Goal: Transaction & Acquisition: Purchase product/service

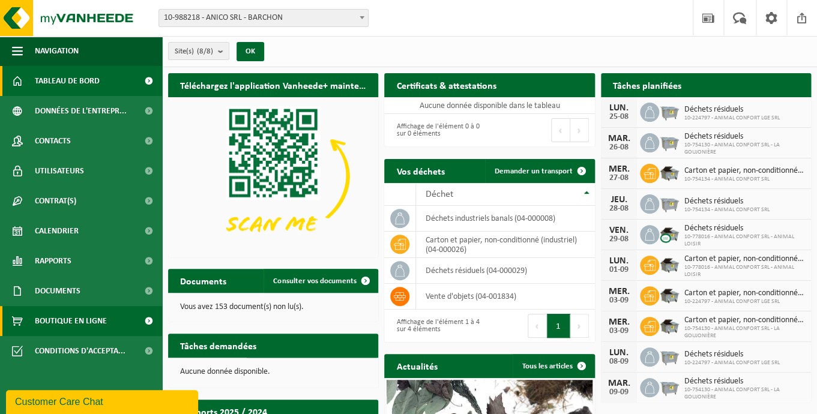
click at [89, 315] on span "Boutique en ligne" at bounding box center [71, 321] width 72 height 30
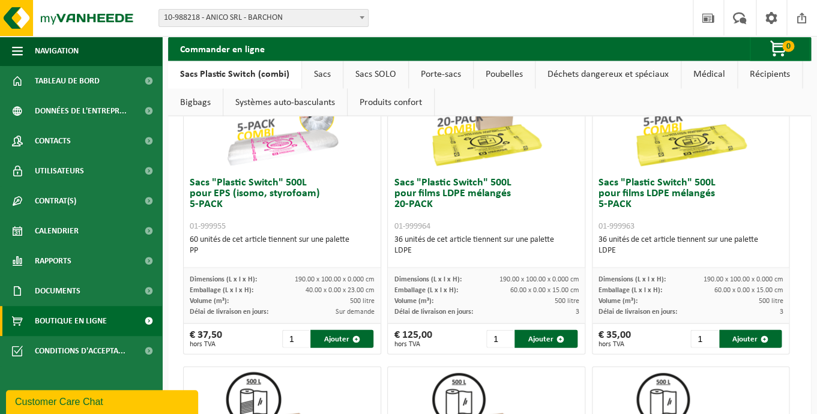
scroll to position [730, 0]
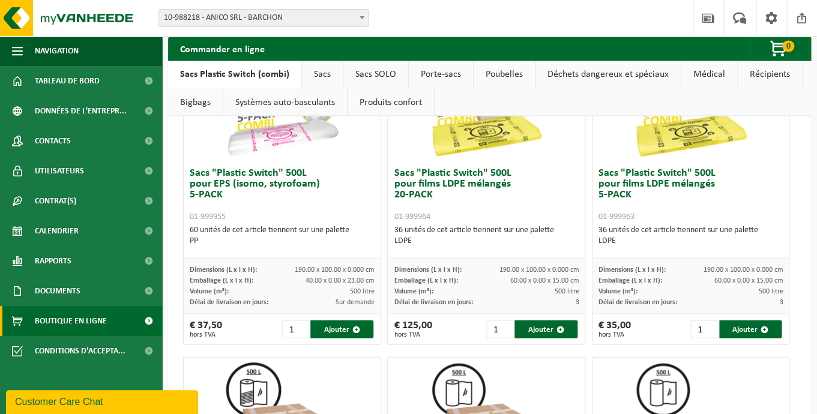
click at [442, 73] on link "Porte-sacs" at bounding box center [441, 75] width 64 height 28
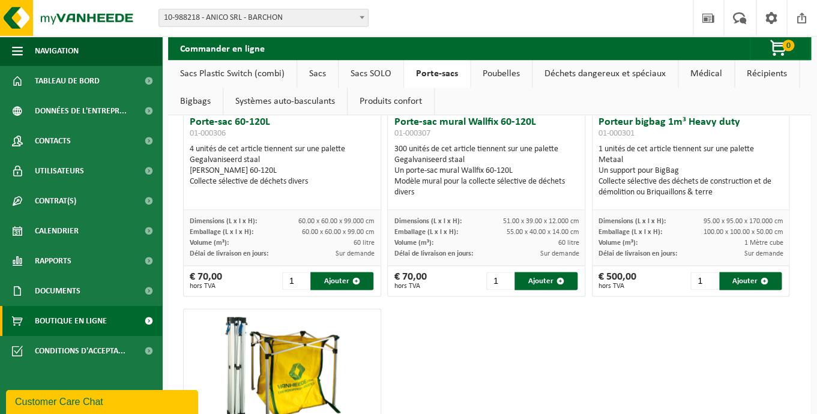
scroll to position [464, 0]
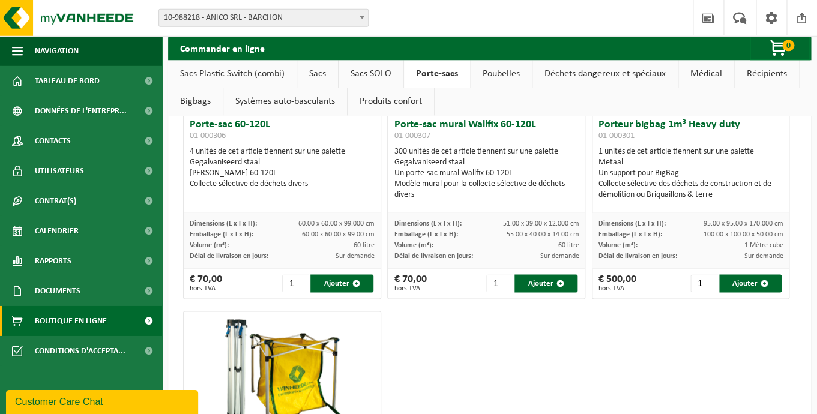
click at [750, 73] on link "Récipients" at bounding box center [766, 75] width 64 height 28
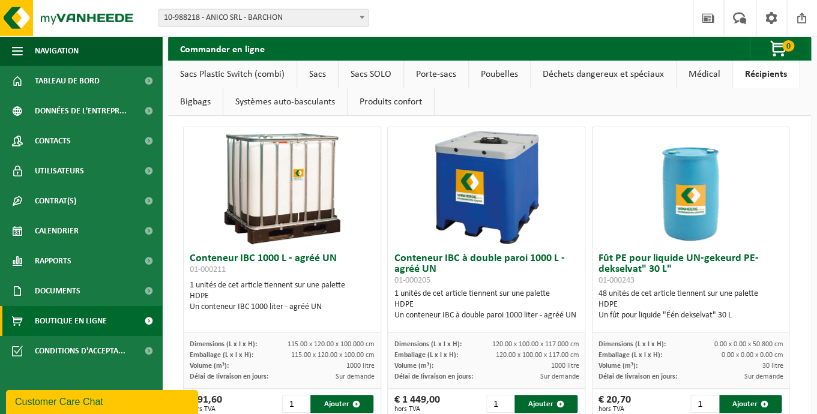
scroll to position [5, 0]
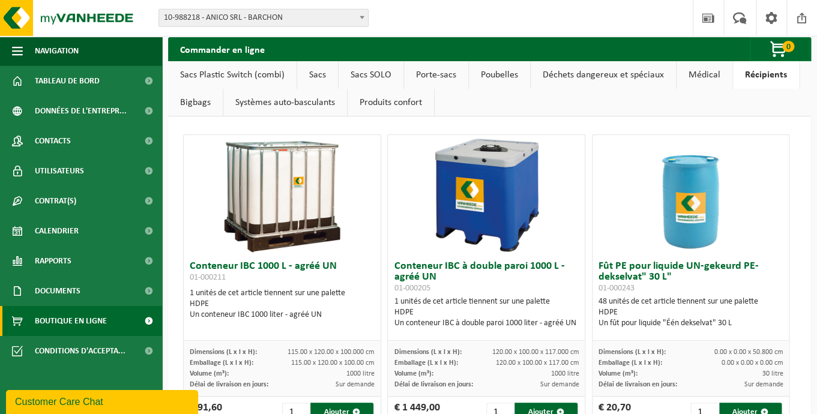
click at [269, 73] on link "Sacs Plastic Switch (combi)" at bounding box center [232, 75] width 128 height 28
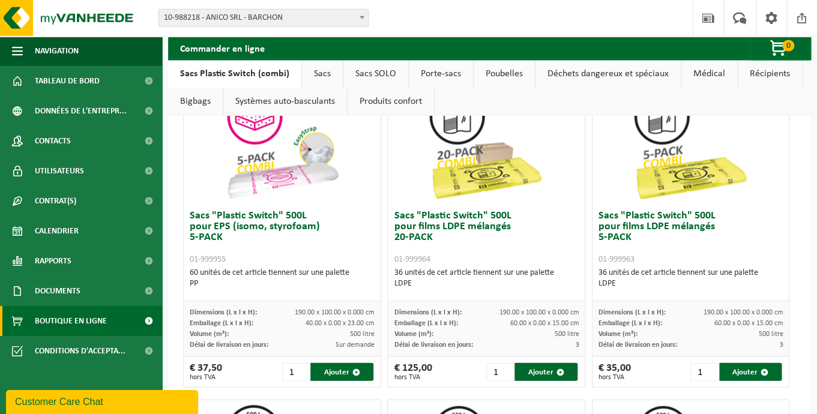
scroll to position [689, 0]
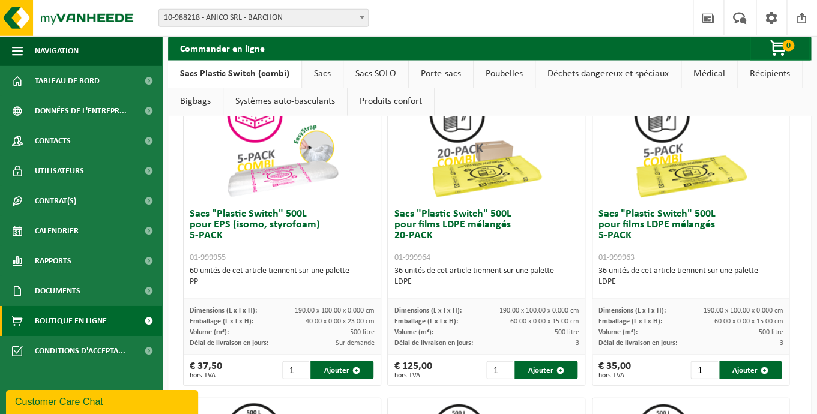
click at [260, 157] on img at bounding box center [282, 143] width 120 height 120
click at [255, 171] on img at bounding box center [282, 143] width 120 height 120
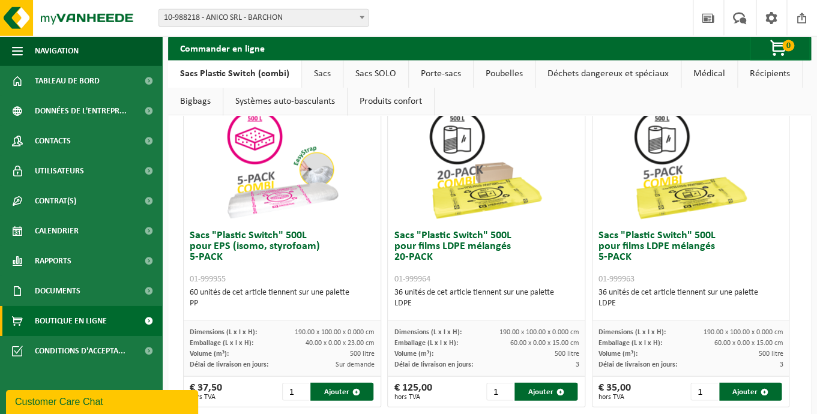
scroll to position [668, 0]
